Goal: Task Accomplishment & Management: Use online tool/utility

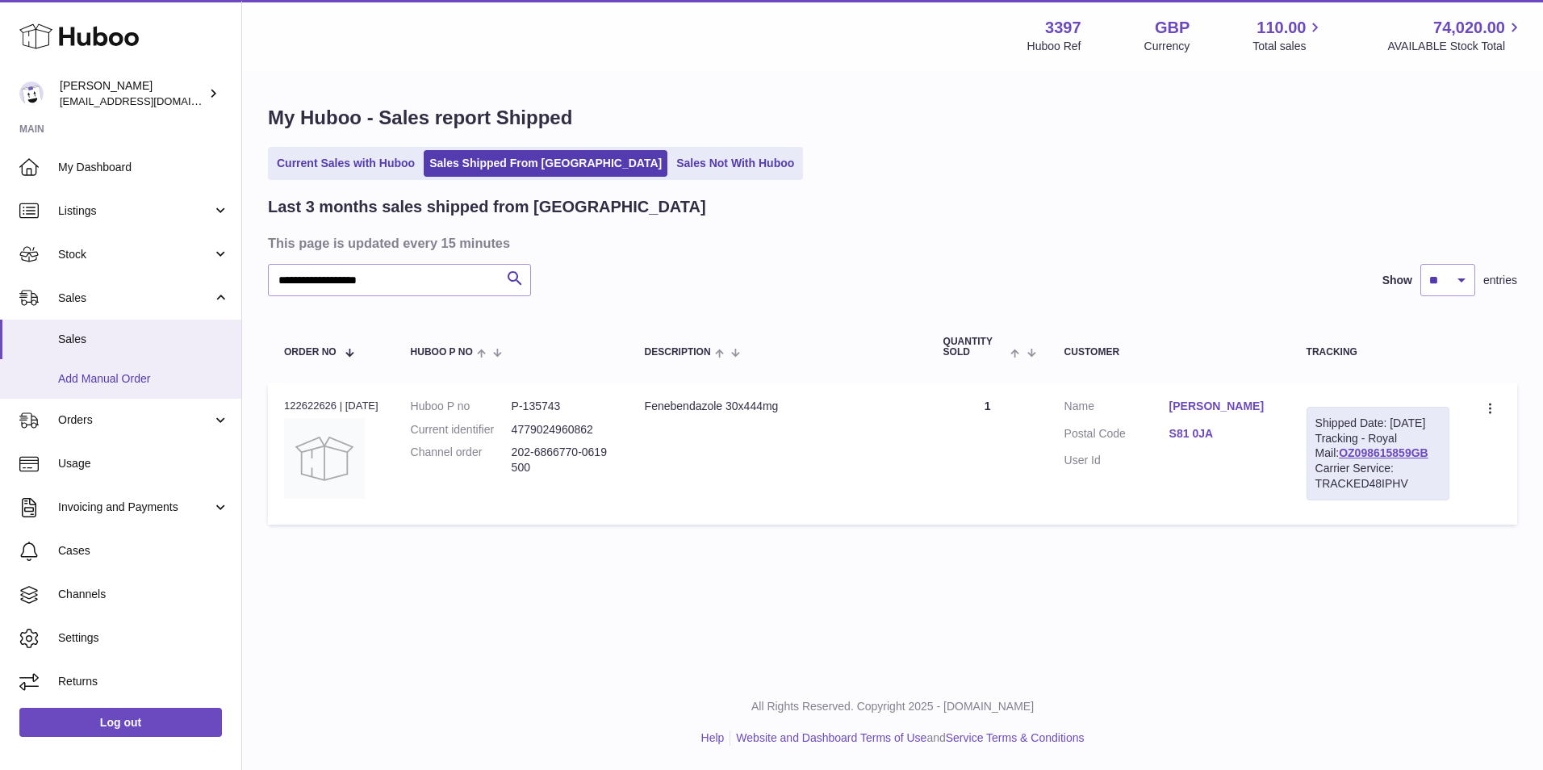
drag, startPoint x: 86, startPoint y: 376, endPoint x: 98, endPoint y: 375, distance: 11.3
click at [86, 376] on span "Add Manual Order" at bounding box center [143, 378] width 171 height 15
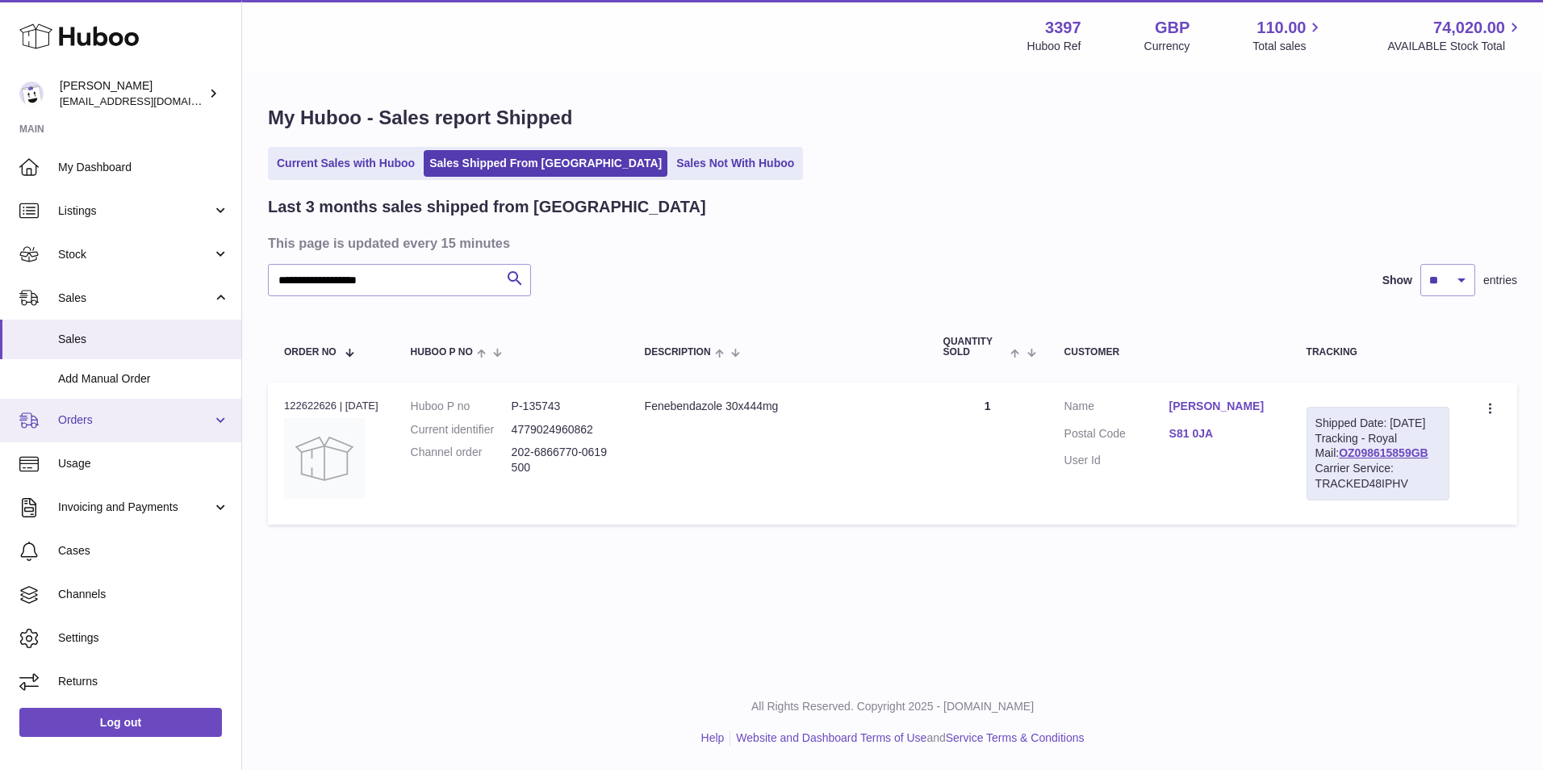
click at [119, 415] on span "Orders" at bounding box center [135, 419] width 154 height 15
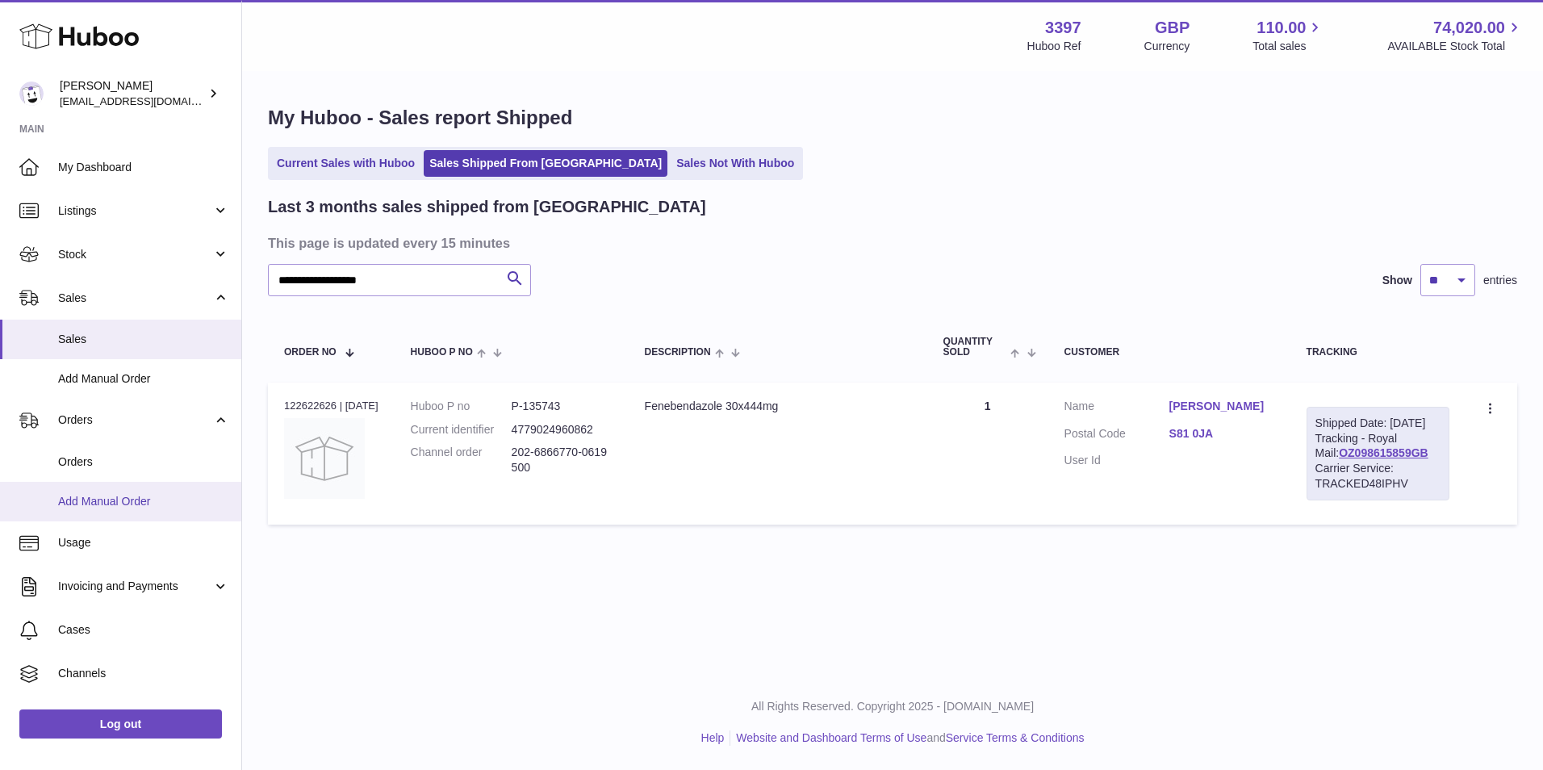
click at [90, 450] on span "Add Manual Order" at bounding box center [143, 501] width 171 height 15
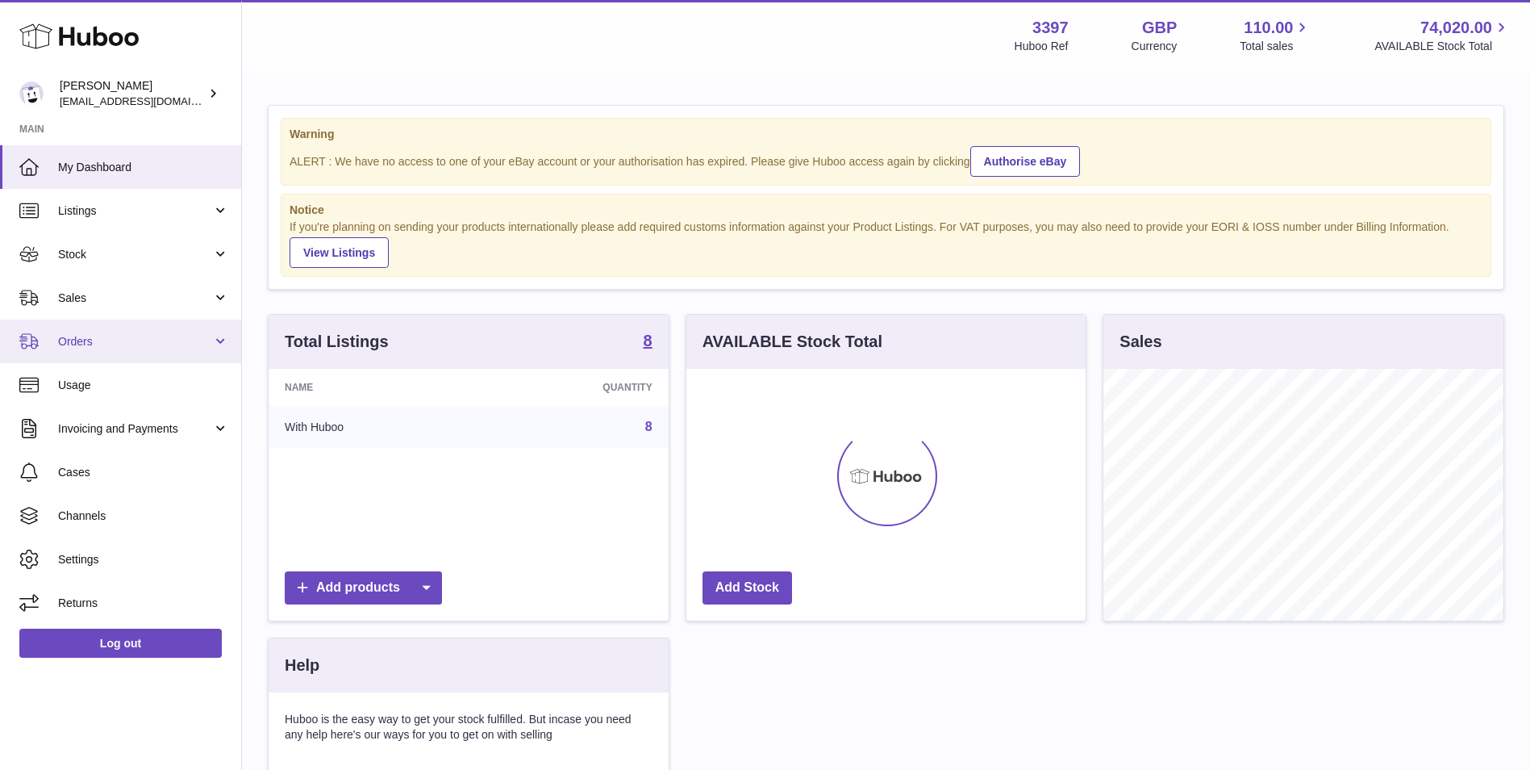
scroll to position [252, 399]
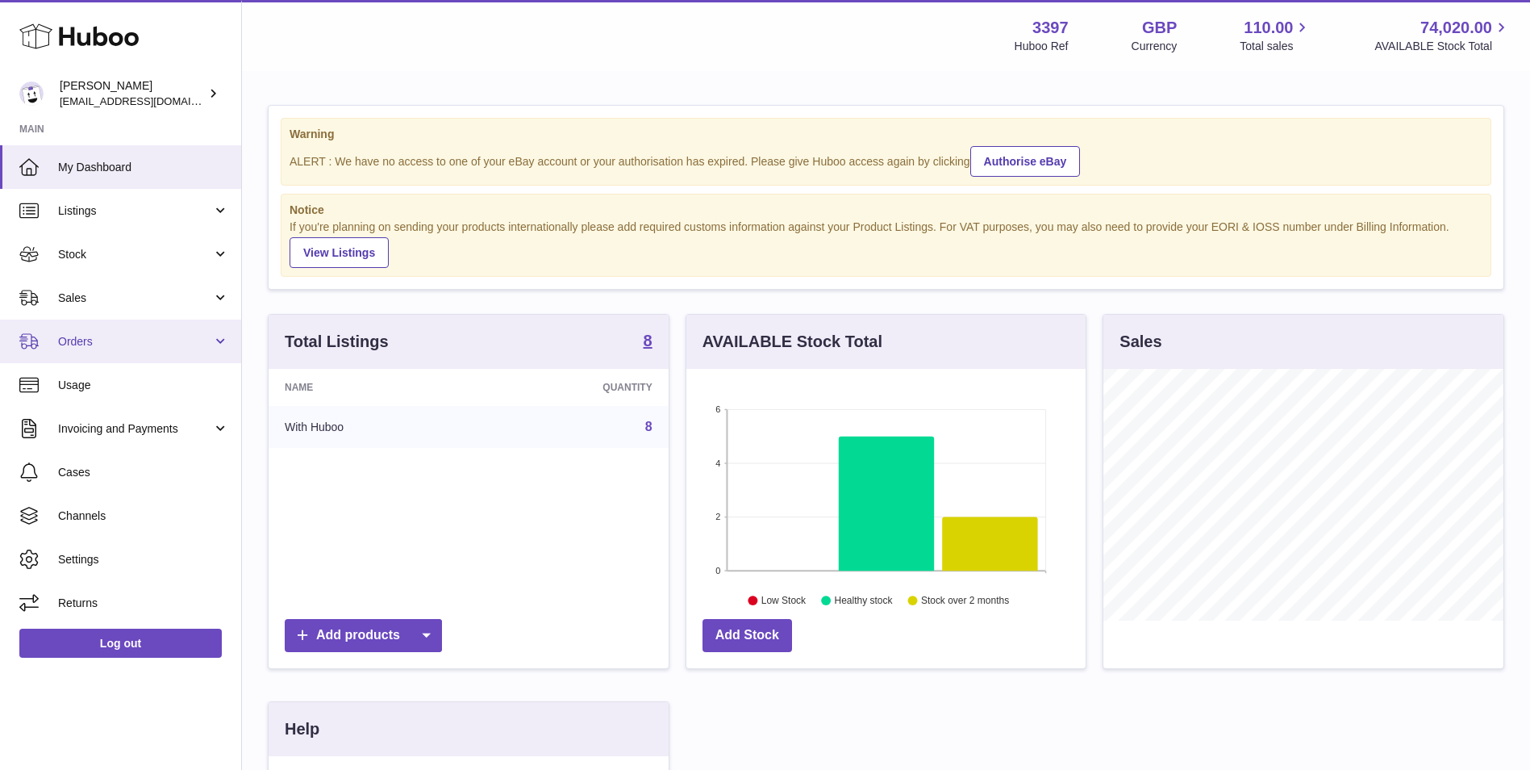
click at [74, 349] on span "Orders" at bounding box center [135, 341] width 154 height 15
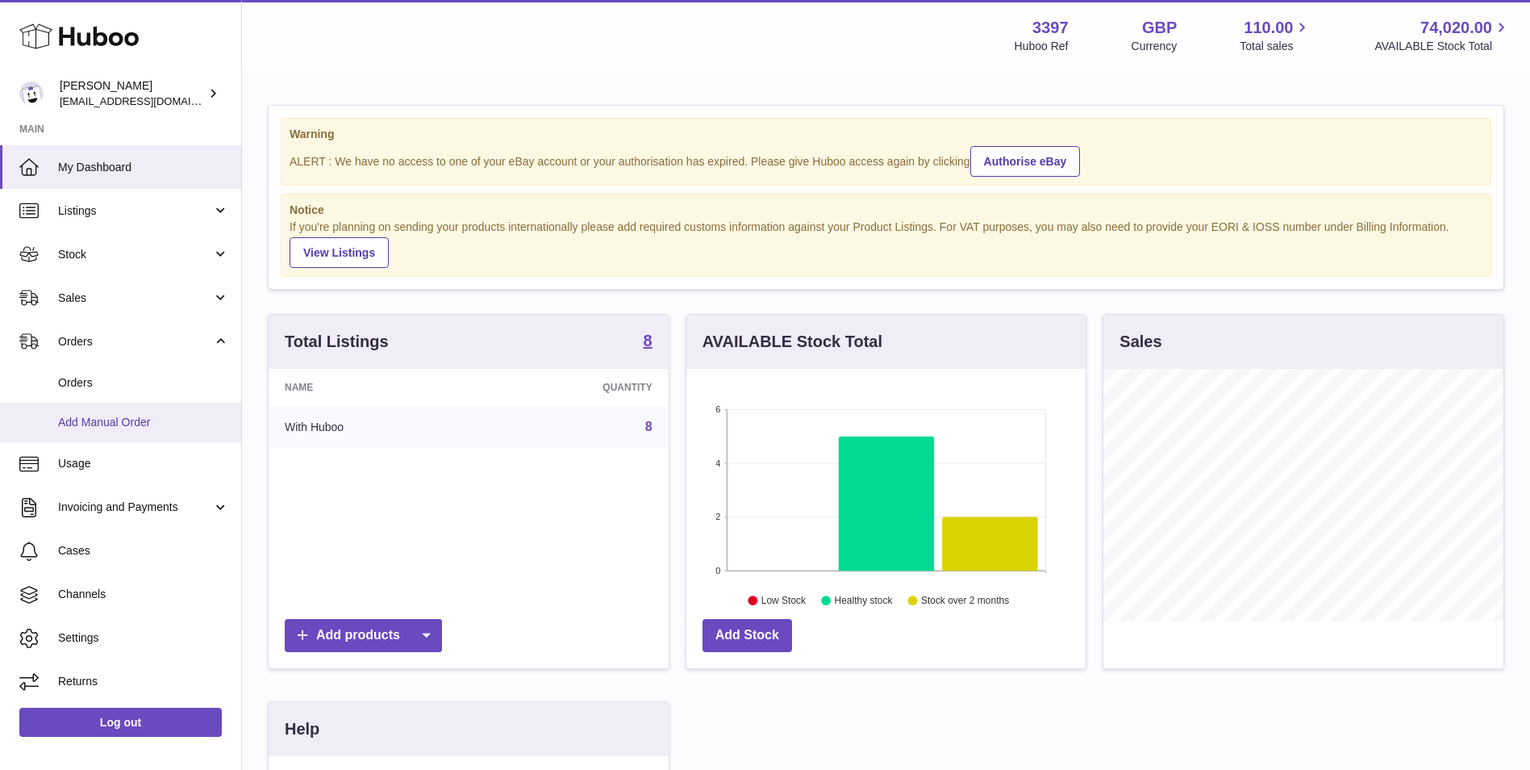
click at [78, 420] on span "Add Manual Order" at bounding box center [143, 422] width 171 height 15
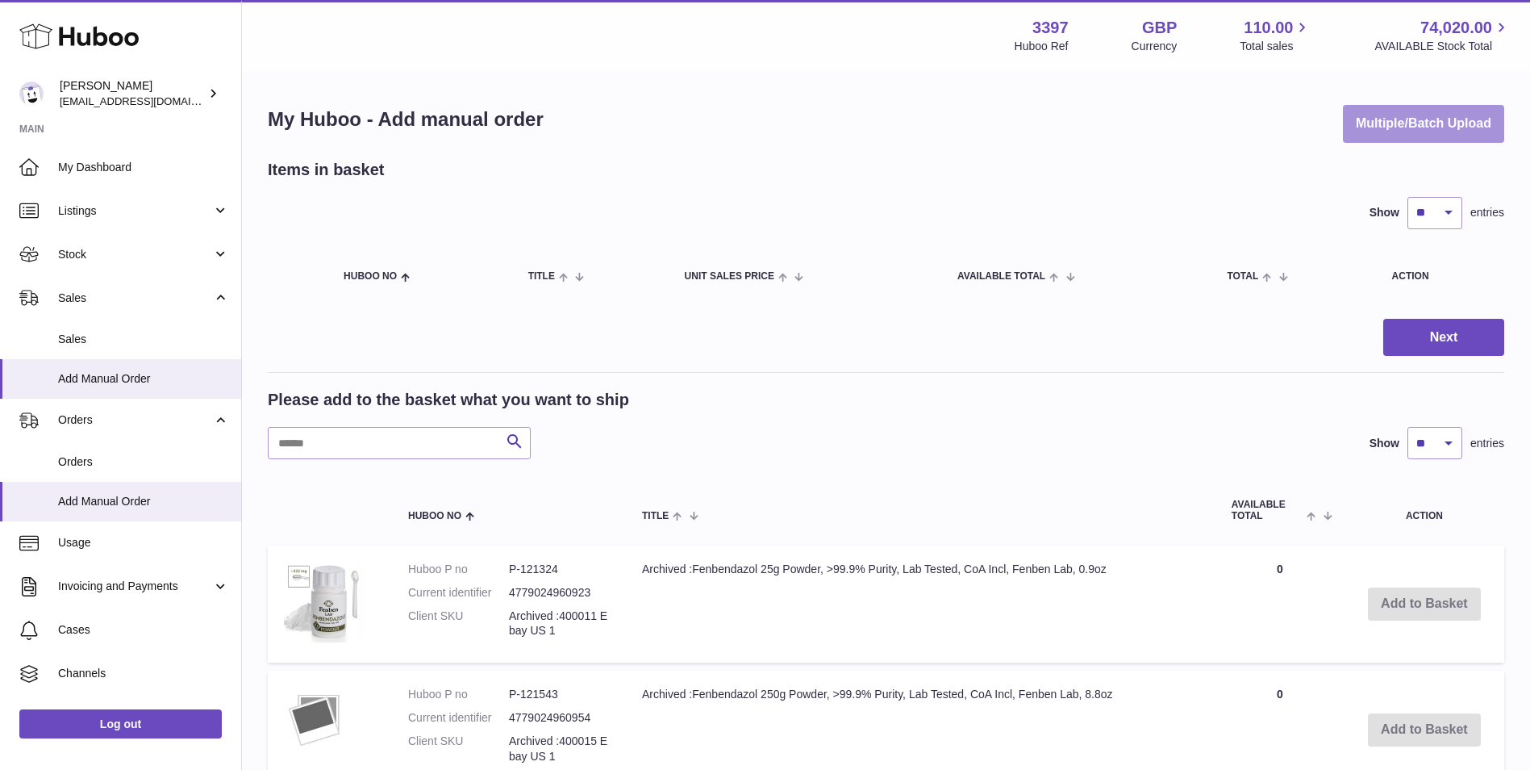
click at [1459, 127] on button "Multiple/Batch Upload" at bounding box center [1423, 124] width 161 height 38
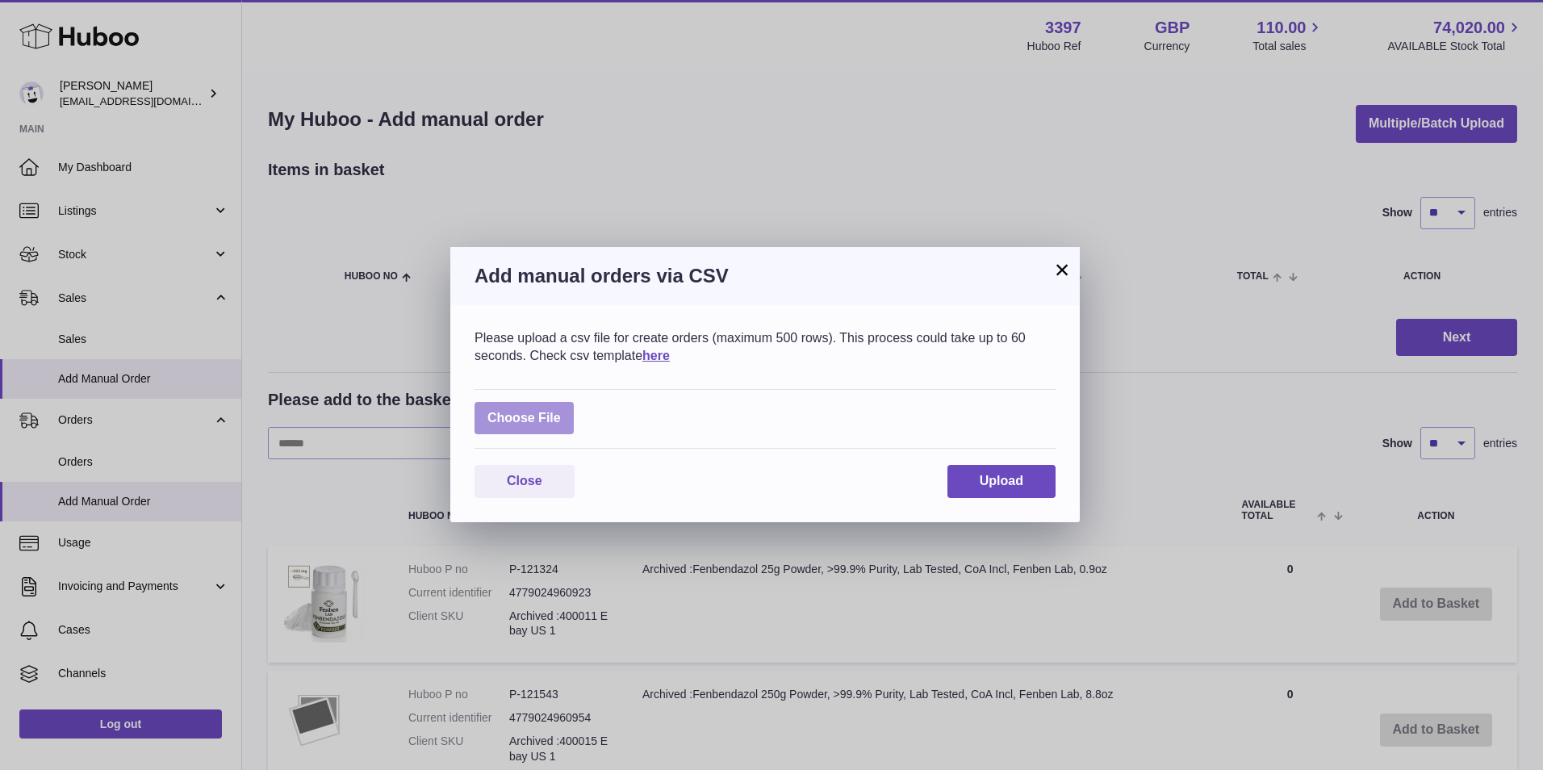
click at [521, 422] on label at bounding box center [523, 418] width 99 height 33
click at [561, 411] on input "file" at bounding box center [561, 410] width 1 height 1
type input "**********"
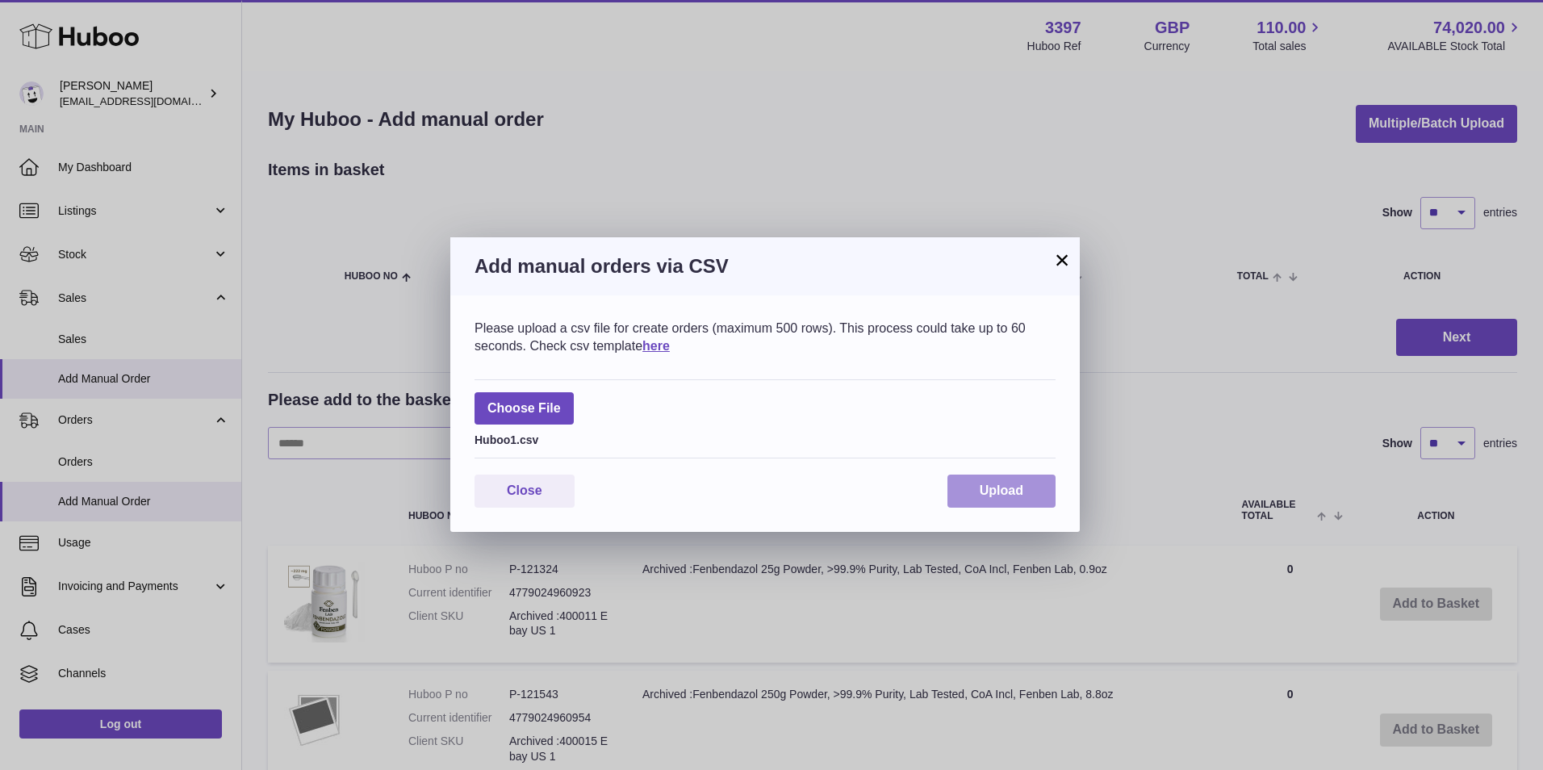
drag, startPoint x: 1001, startPoint y: 486, endPoint x: 1012, endPoint y: 474, distance: 16.0
click at [1000, 486] on span "Upload" at bounding box center [1001, 490] width 44 height 14
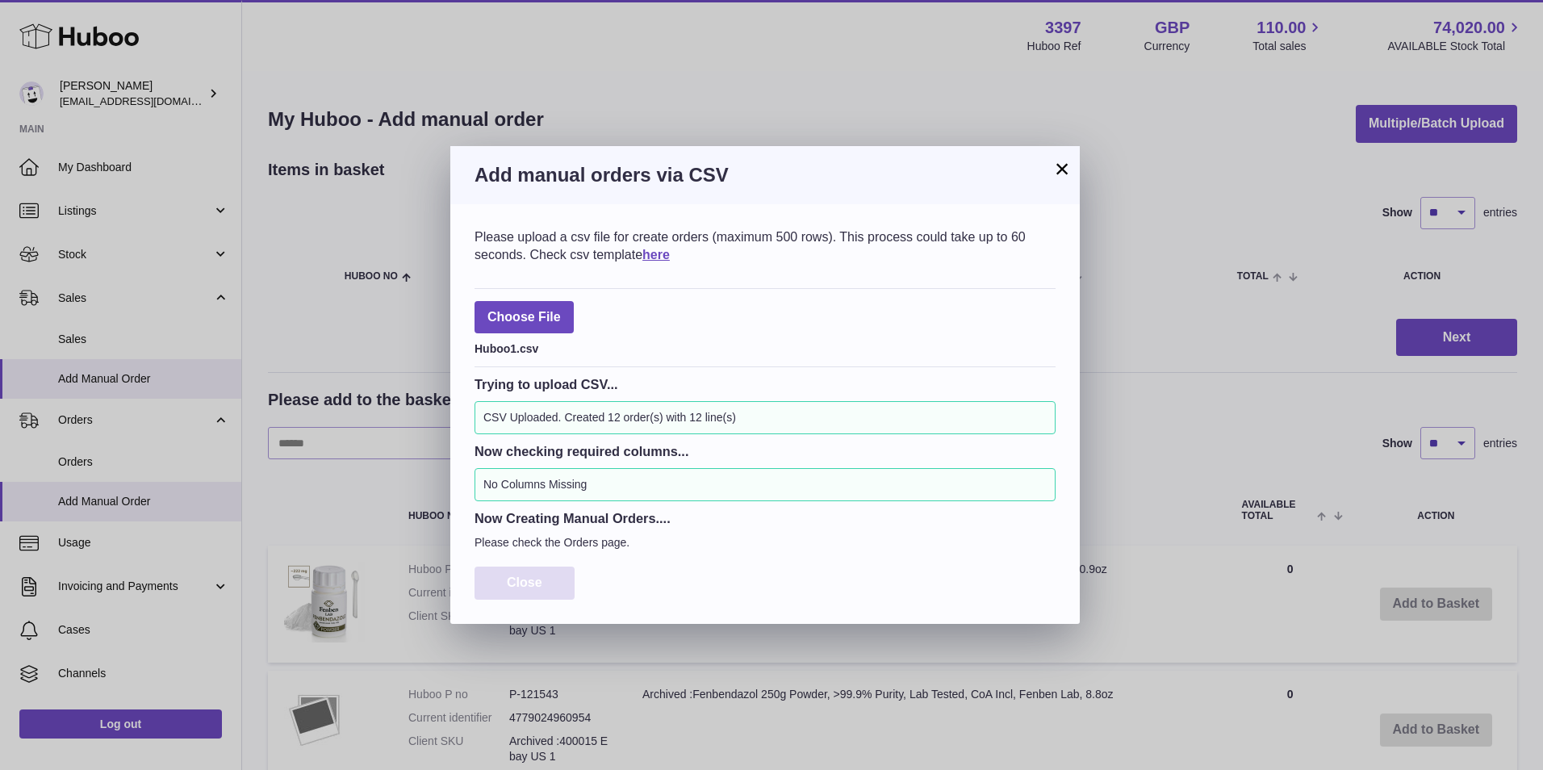
click at [549, 577] on button "Close" at bounding box center [524, 582] width 100 height 33
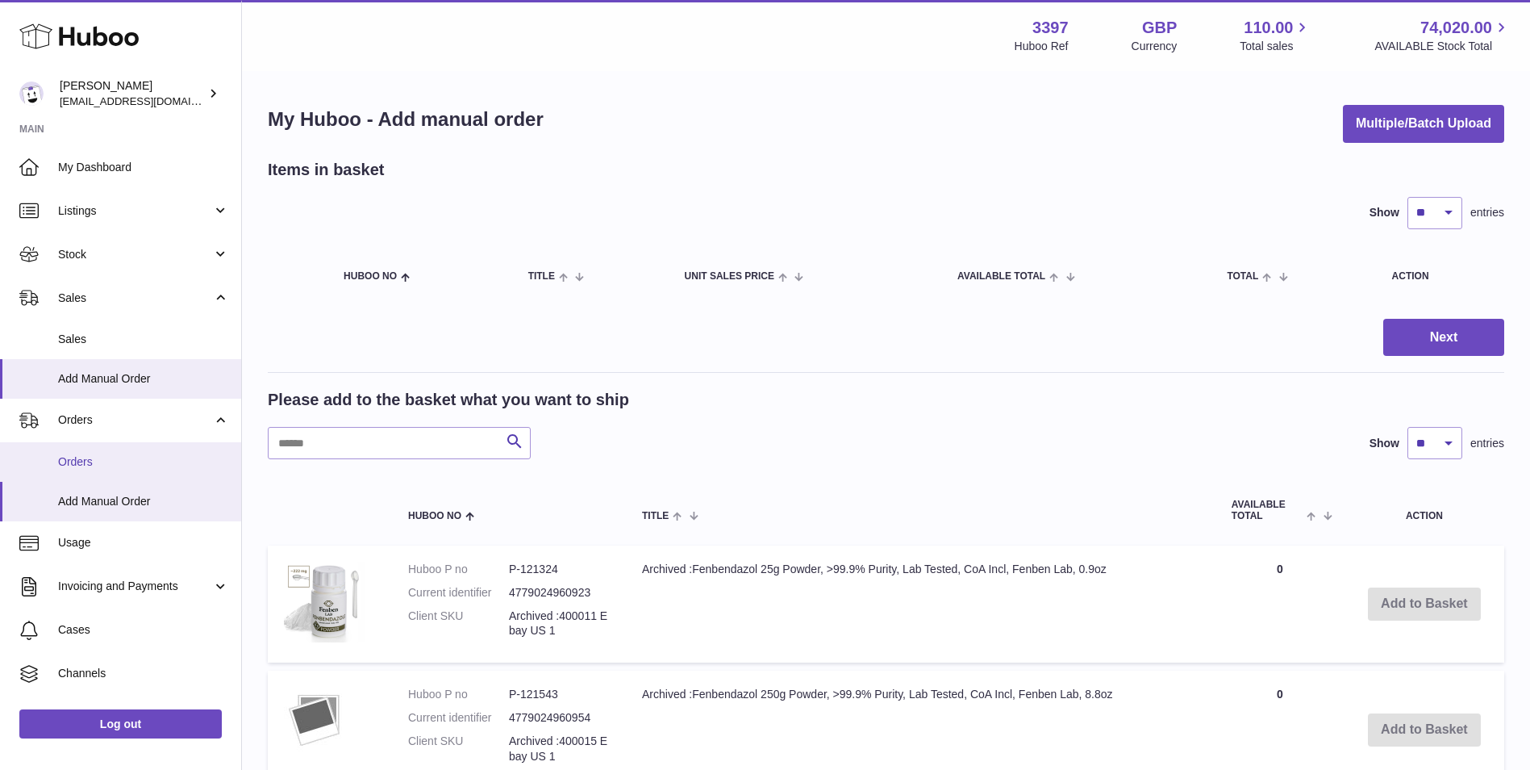
click at [95, 457] on span "Orders" at bounding box center [143, 461] width 171 height 15
